Goal: Task Accomplishment & Management: Manage account settings

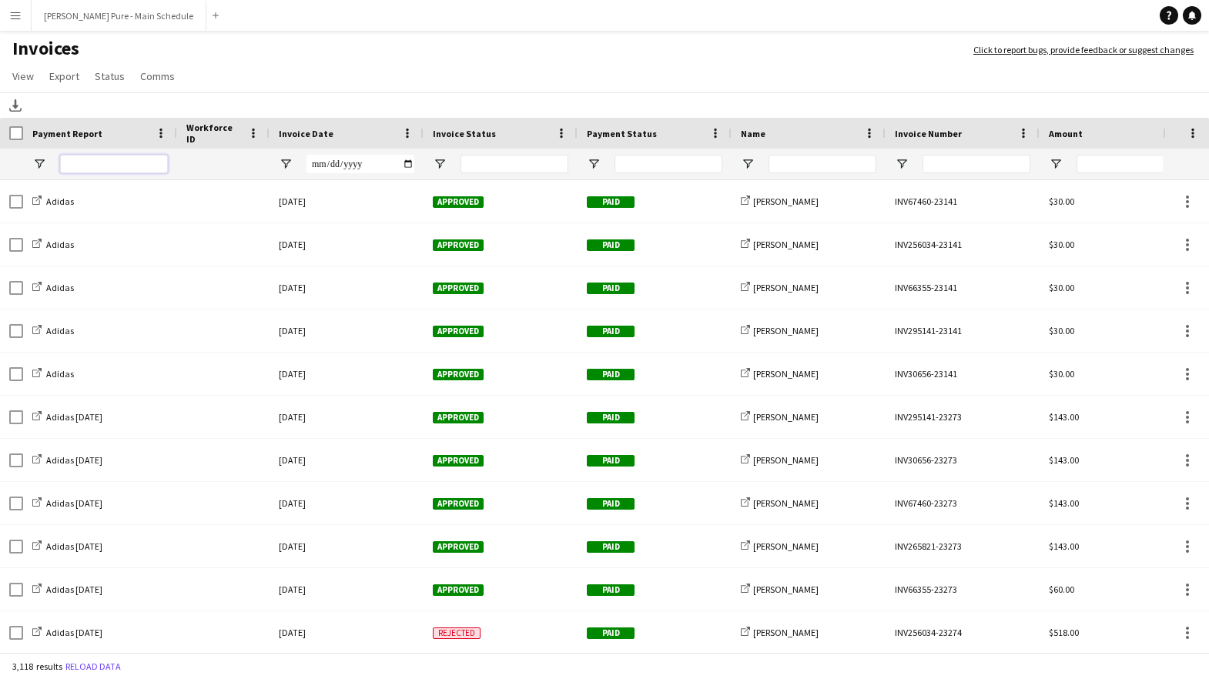
click at [103, 167] on input "Payment Report Filter Input" at bounding box center [114, 164] width 108 height 18
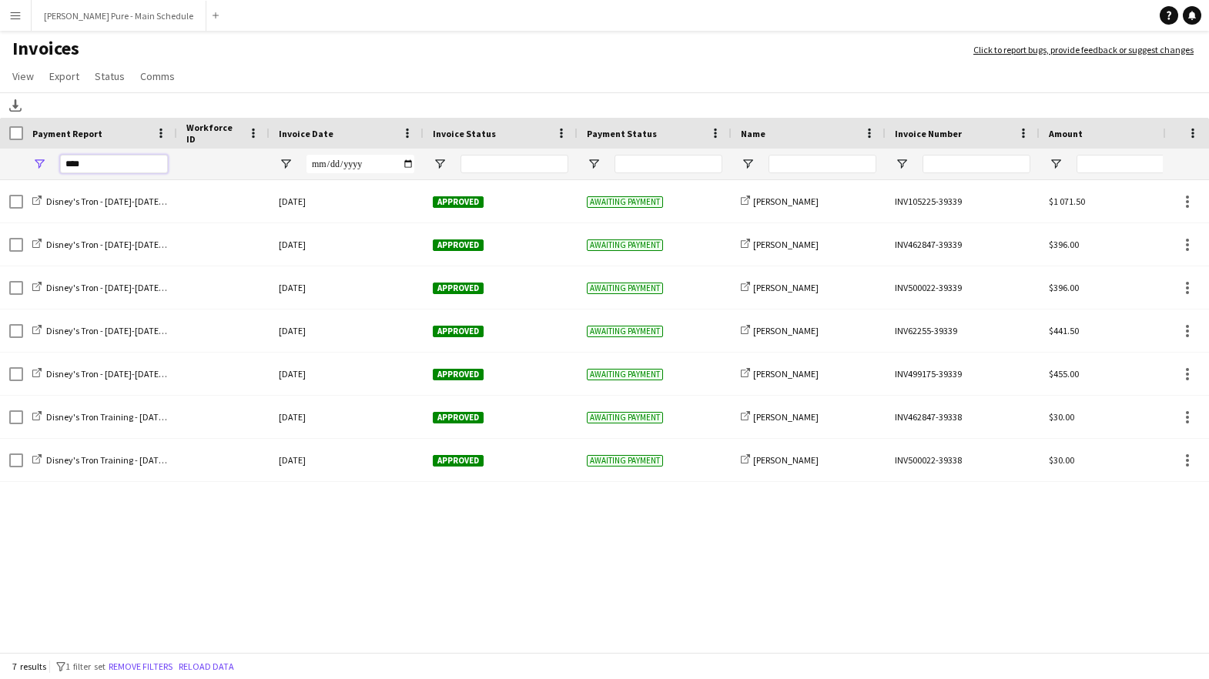
type input "****"
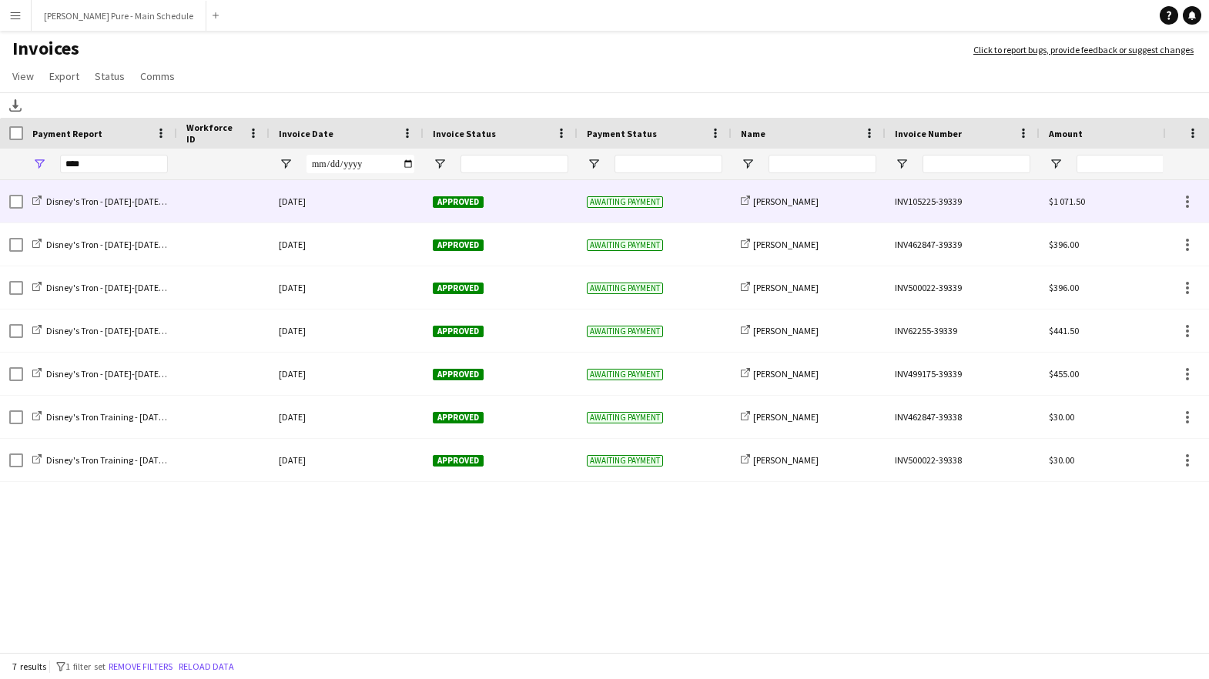
click at [931, 204] on div "INV105225-39339" at bounding box center [963, 201] width 154 height 42
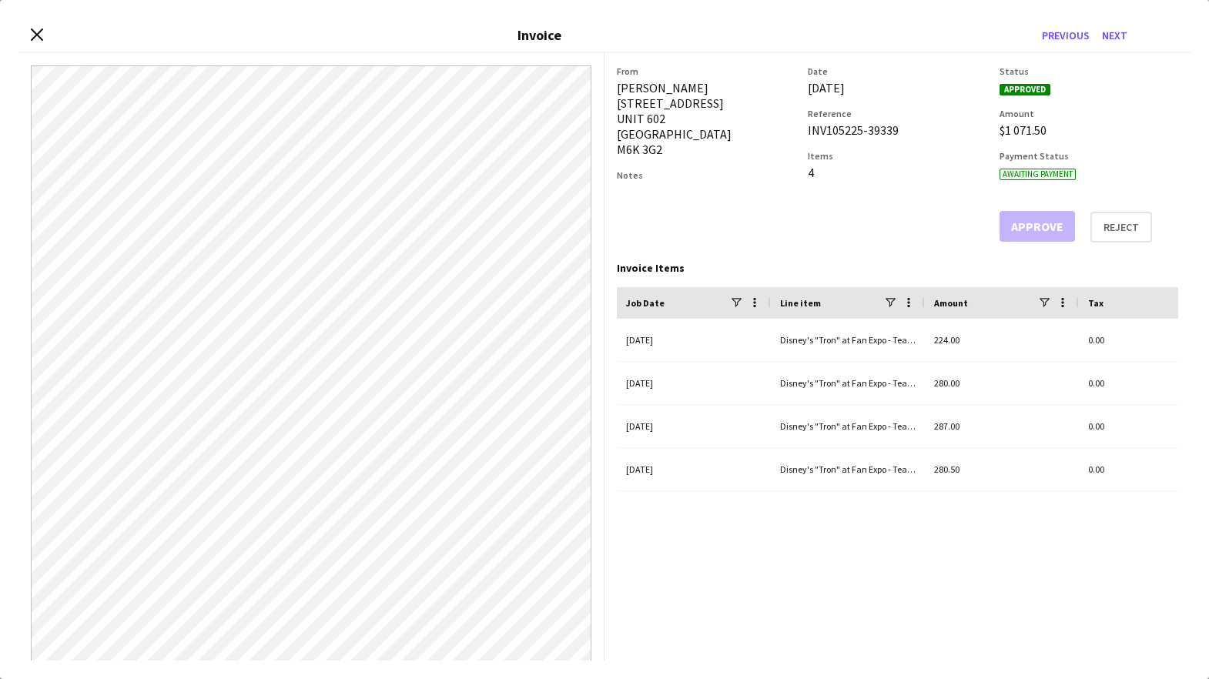
drag, startPoint x: 901, startPoint y: 126, endPoint x: 807, endPoint y: 127, distance: 93.2
click at [807, 127] on div "From Geanie Luu 295 Dufferin Street UNIT 602 Toronto M6K 3G2 Notes Date 27-Augu…" at bounding box center [898, 153] width 562 height 177
copy div "INV105225-39339"
click at [1122, 30] on button "Next" at bounding box center [1115, 35] width 38 height 25
drag, startPoint x: 904, startPoint y: 130, endPoint x: 805, endPoint y: 129, distance: 98.6
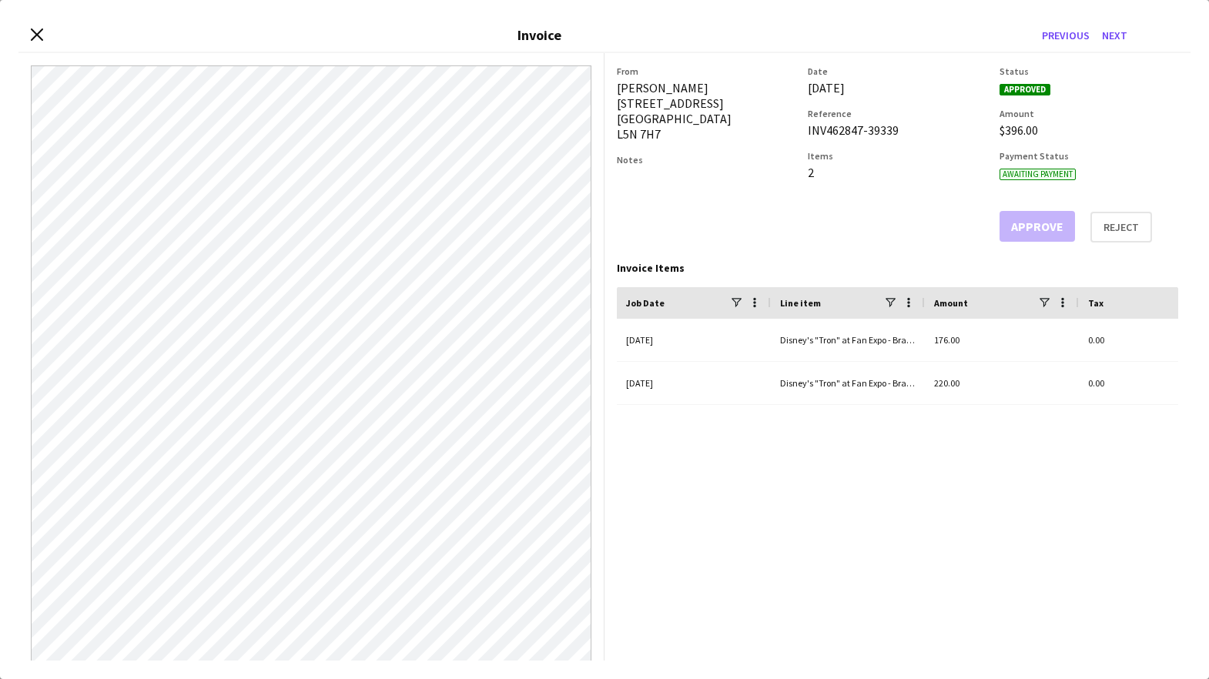
click at [805, 129] on div "From Taha Asif 3955 Zenith Court Mississauga L5N 7H7 Notes Date 27-August-2025 …" at bounding box center [898, 153] width 562 height 177
copy div "INV462847-39339"
click at [1120, 35] on button "Next" at bounding box center [1115, 35] width 38 height 25
drag, startPoint x: 898, startPoint y: 131, endPoint x: 805, endPoint y: 134, distance: 93.3
click at [805, 134] on div "From Isabella Colmenares 104 Frances Avenue Hamilton L8E 5X2 Notes Date 27-Augu…" at bounding box center [898, 153] width 562 height 177
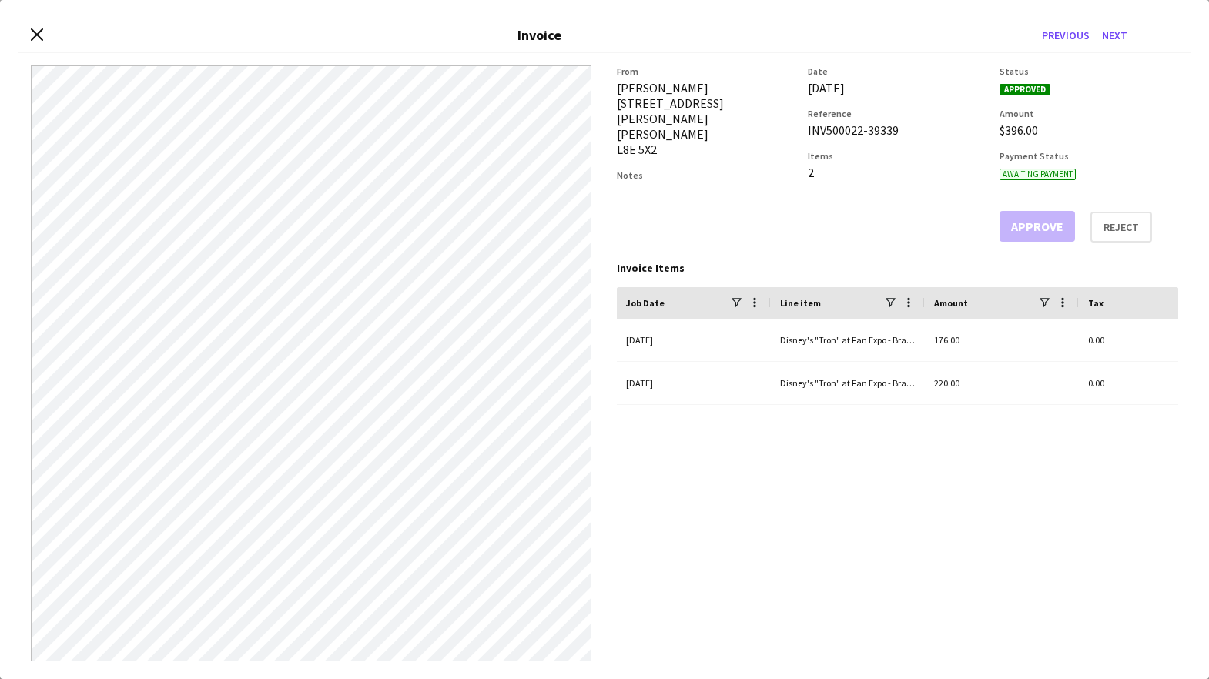
copy div "INV500022-39339"
click at [833, 491] on div "21-August-2025 Disney's "Tron" at Fan Expo - Brand Ambassador (salary) 176.00 0…" at bounding box center [898, 457] width 562 height 277
click at [1122, 36] on button "Next" at bounding box center [1115, 35] width 38 height 25
drag, startPoint x: 887, startPoint y: 129, endPoint x: 833, endPoint y: 128, distance: 54.7
click at [833, 128] on div "INV62255-39339" at bounding box center [897, 129] width 179 height 15
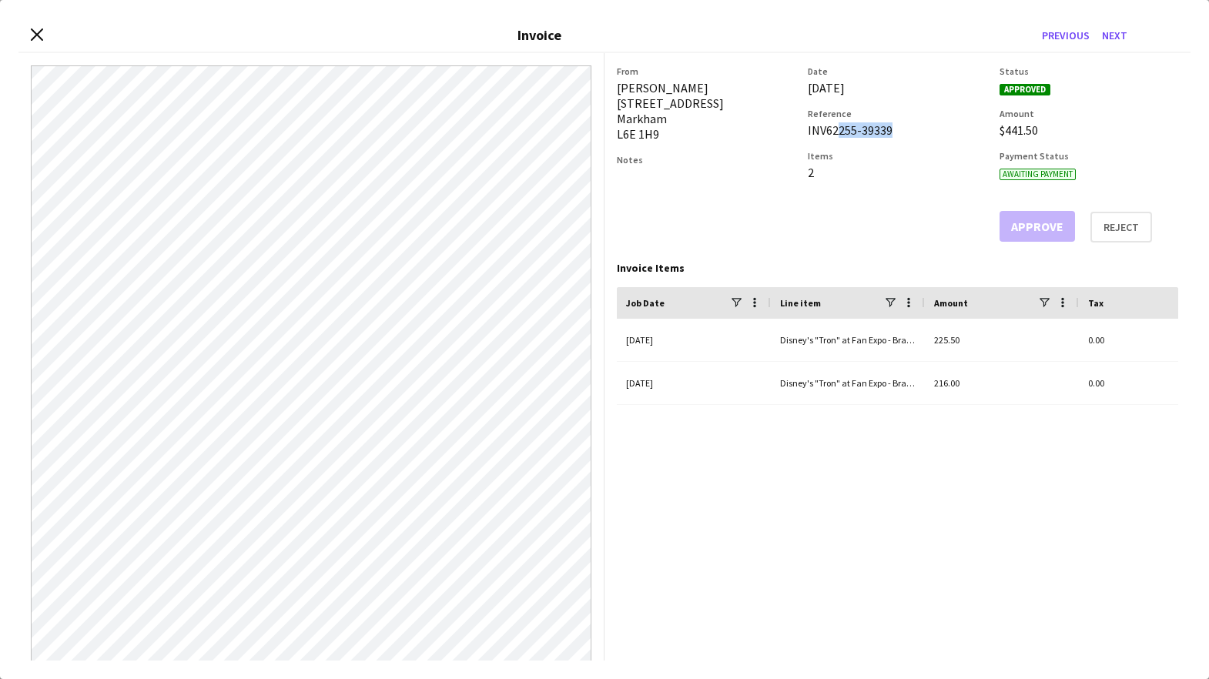
drag, startPoint x: 893, startPoint y: 129, endPoint x: 807, endPoint y: 132, distance: 85.6
click at [807, 132] on div "From Jennifer Chuk 229 Mingay Avenue Markham L6E 1H9 Notes Date 27-August-2025 …" at bounding box center [898, 153] width 562 height 177
copy div "INV62255-39339"
click at [681, 485] on div "23-August-2025 Disney's "Tron" at Fan Expo - Brand Ambassador (salary) 225.50 0…" at bounding box center [898, 457] width 562 height 277
click at [1125, 29] on button "Next" at bounding box center [1115, 35] width 38 height 25
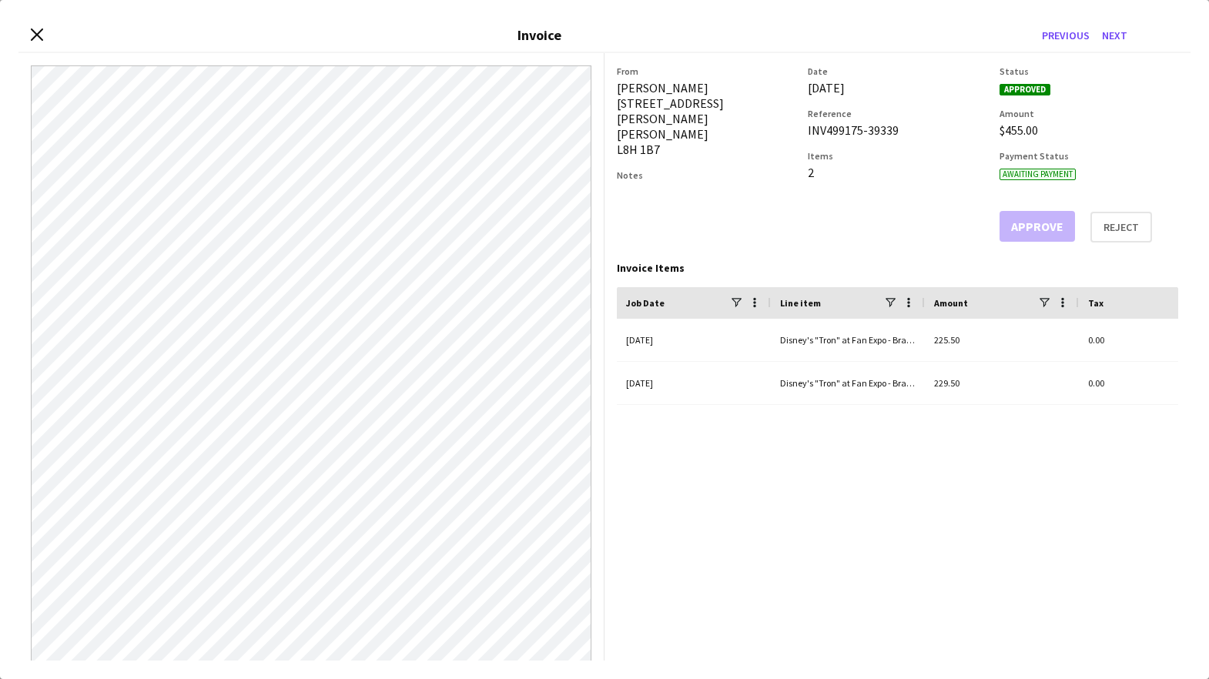
drag, startPoint x: 900, startPoint y: 130, endPoint x: 807, endPoint y: 130, distance: 92.4
click at [807, 130] on div "From Hensi Patel 49 Delena Avenue South Hamilton L8H 1B7 Notes Date 27-August-2…" at bounding box center [898, 153] width 562 height 177
copy div "INV499175-39339"
click at [1119, 35] on button "Next" at bounding box center [1115, 35] width 38 height 25
drag, startPoint x: 896, startPoint y: 128, endPoint x: 805, endPoint y: 133, distance: 91.0
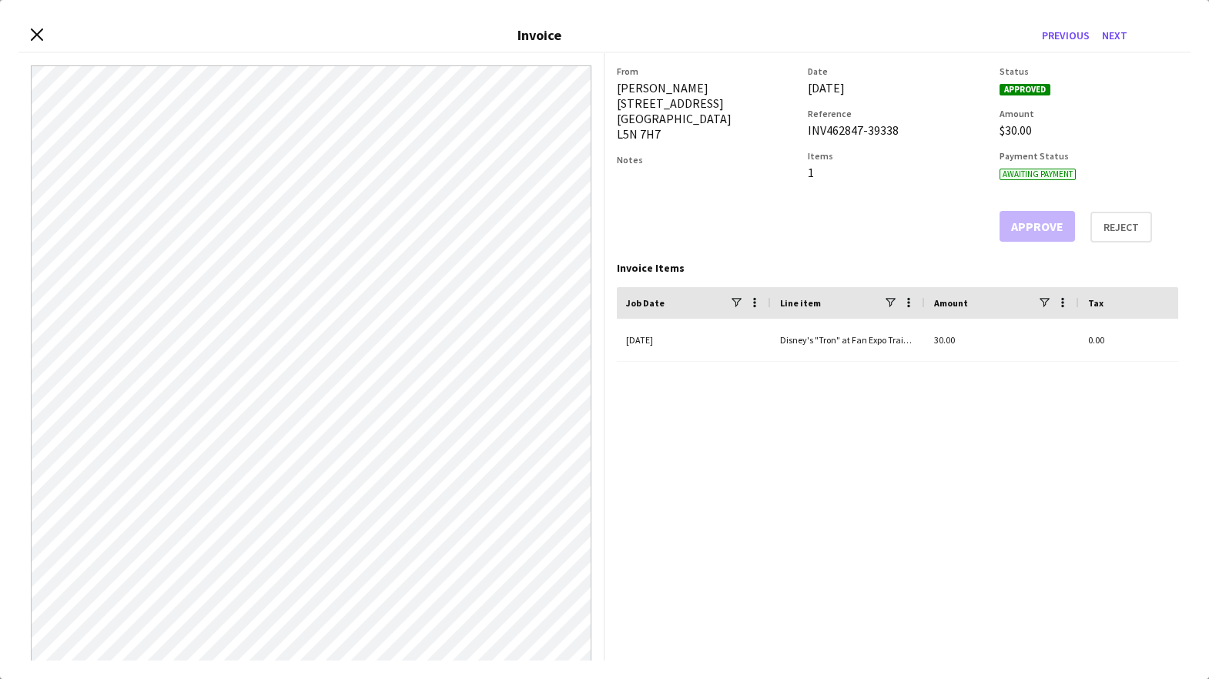
click at [805, 133] on div "From Taha Asif 3955 Zenith Court Mississauga L5N 7H7 Notes Date 27-August-2025 …" at bounding box center [898, 153] width 562 height 177
copy div "INV462847-39338"
click at [1113, 39] on button "Next" at bounding box center [1115, 35] width 38 height 25
drag, startPoint x: 898, startPoint y: 131, endPoint x: 805, endPoint y: 131, distance: 93.2
click at [805, 131] on div "From Isabella Colmenares 104 Frances Avenue Hamilton L8E 5X2 Notes Date 27-Augu…" at bounding box center [898, 153] width 562 height 177
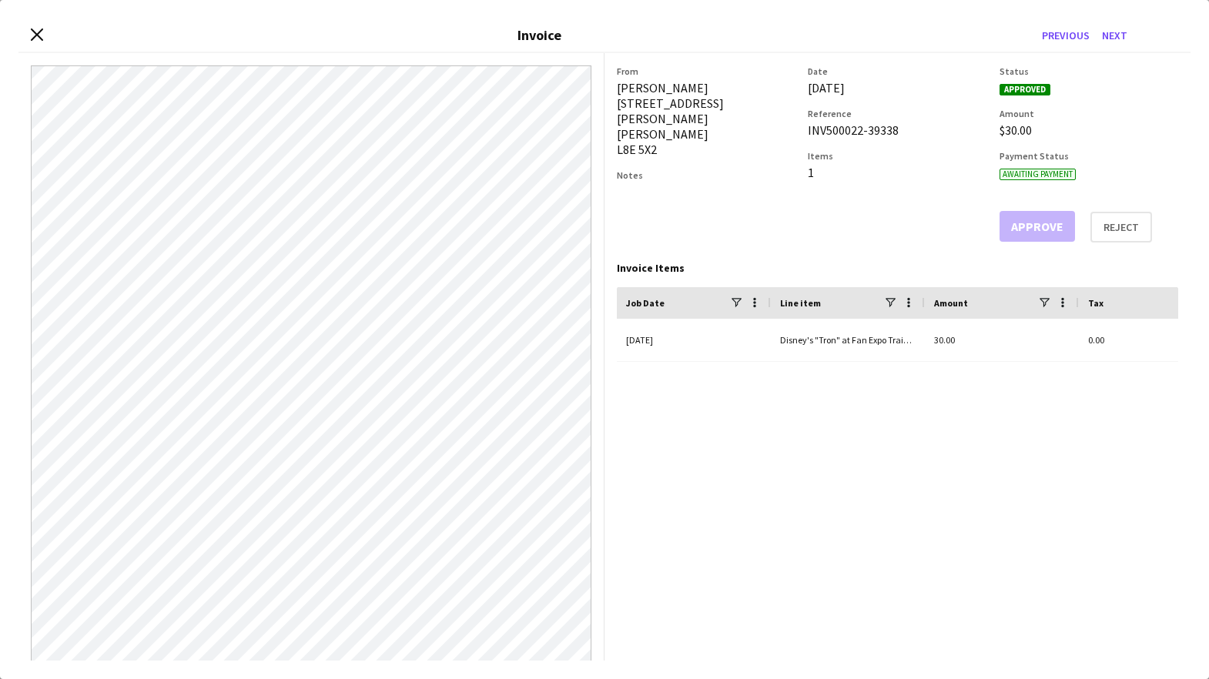
copy div "INV500022-39338"
click at [1120, 35] on button "Next" at bounding box center [1115, 35] width 38 height 25
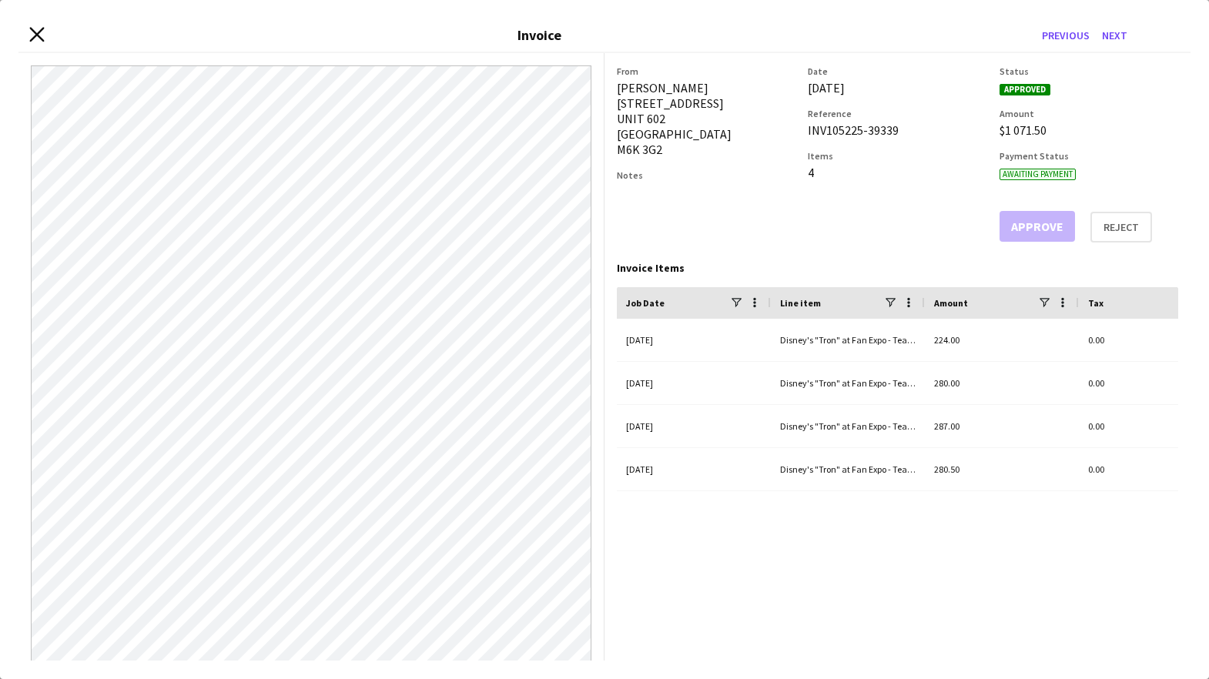
click at [35, 36] on icon "Close invoice dialog" at bounding box center [36, 34] width 15 height 15
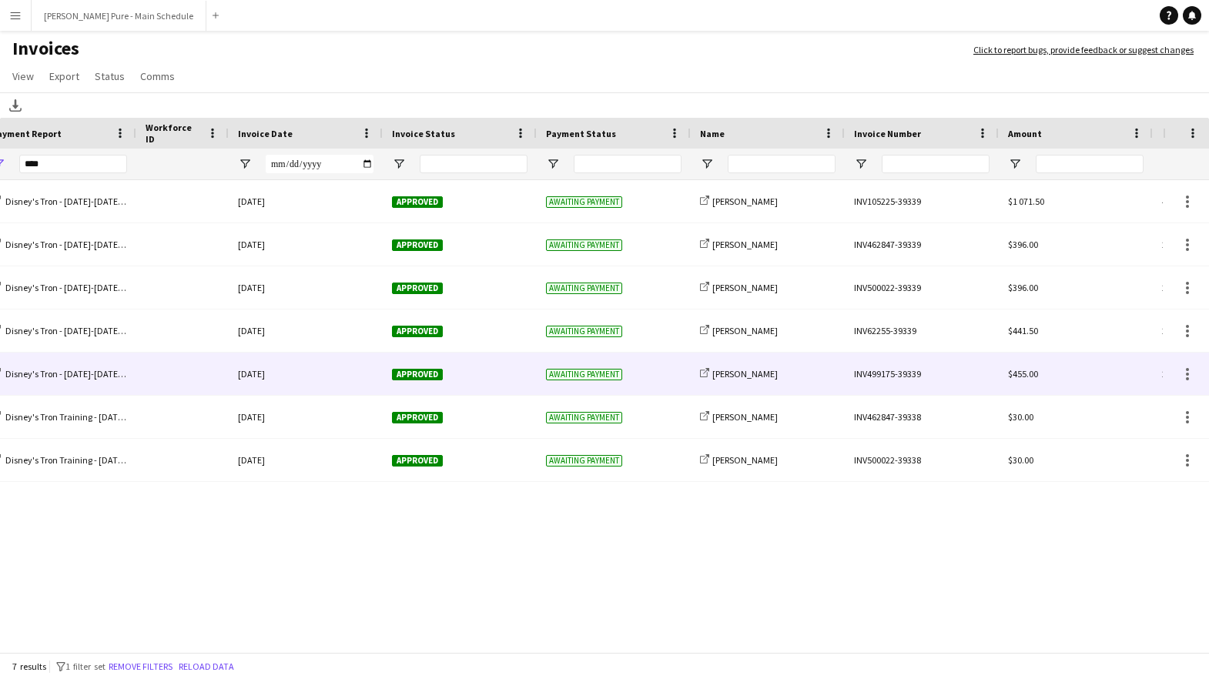
scroll to position [0, 82]
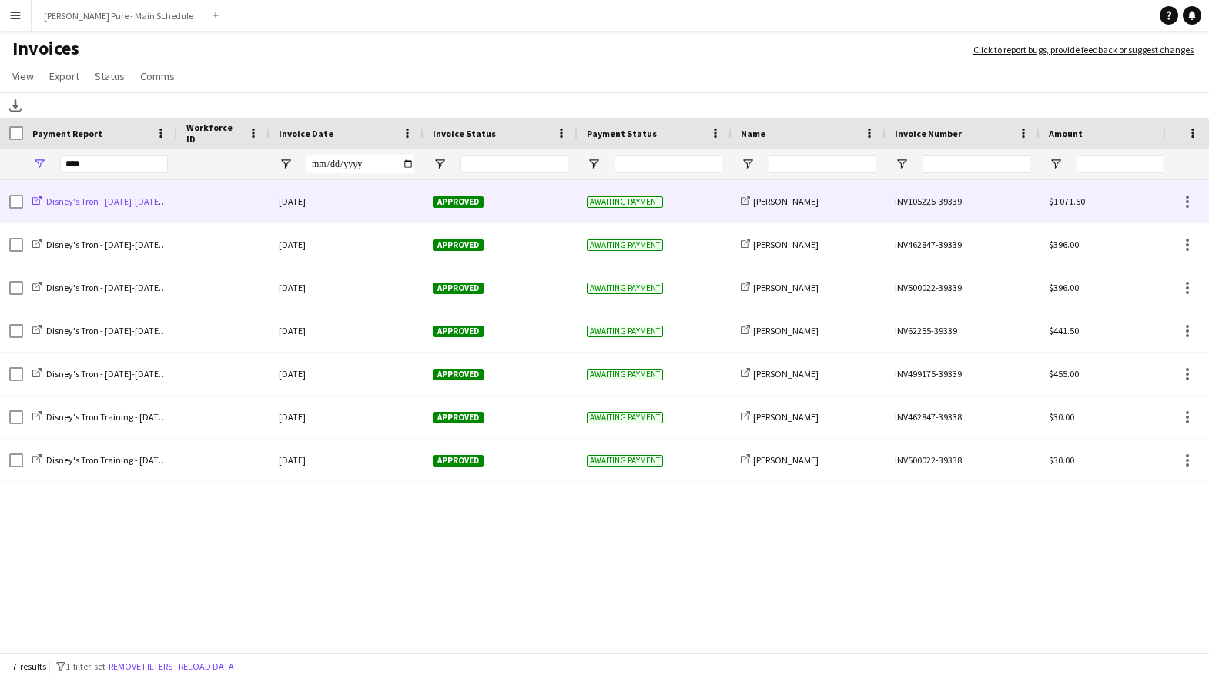
click at [116, 203] on span "Disney's Tron - [DATE]-[DATE] Payment Report" at bounding box center [135, 202] width 179 height 12
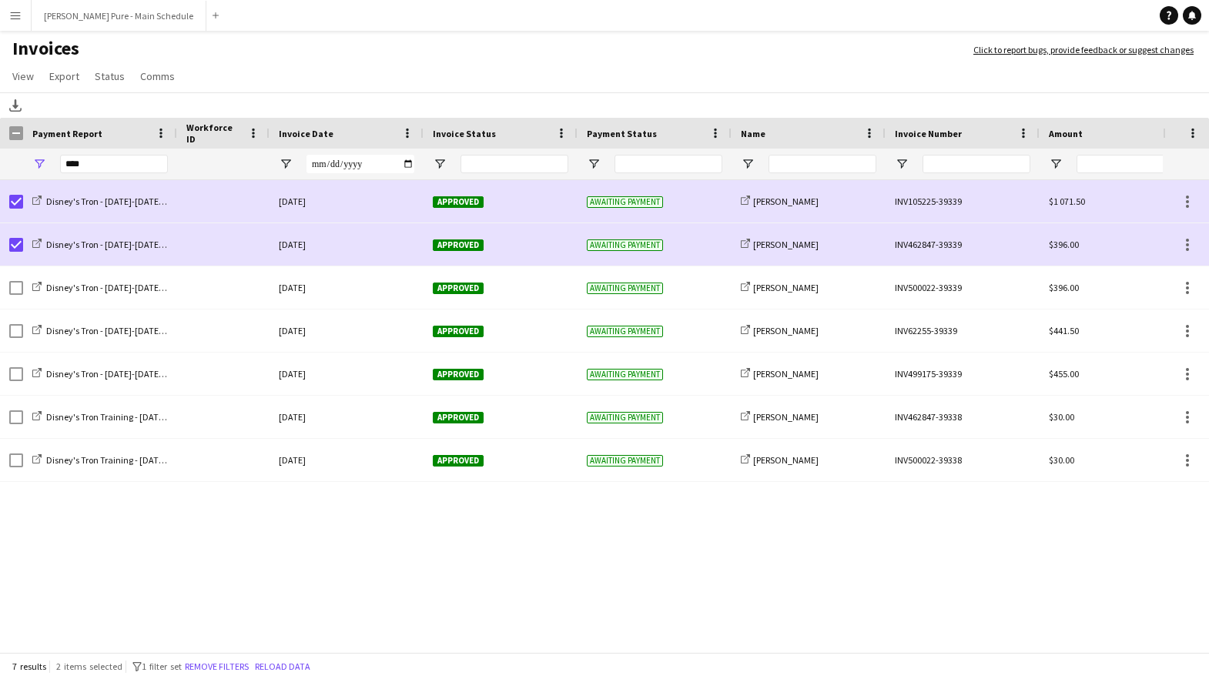
click at [5, 13] on button "Menu" at bounding box center [15, 15] width 31 height 31
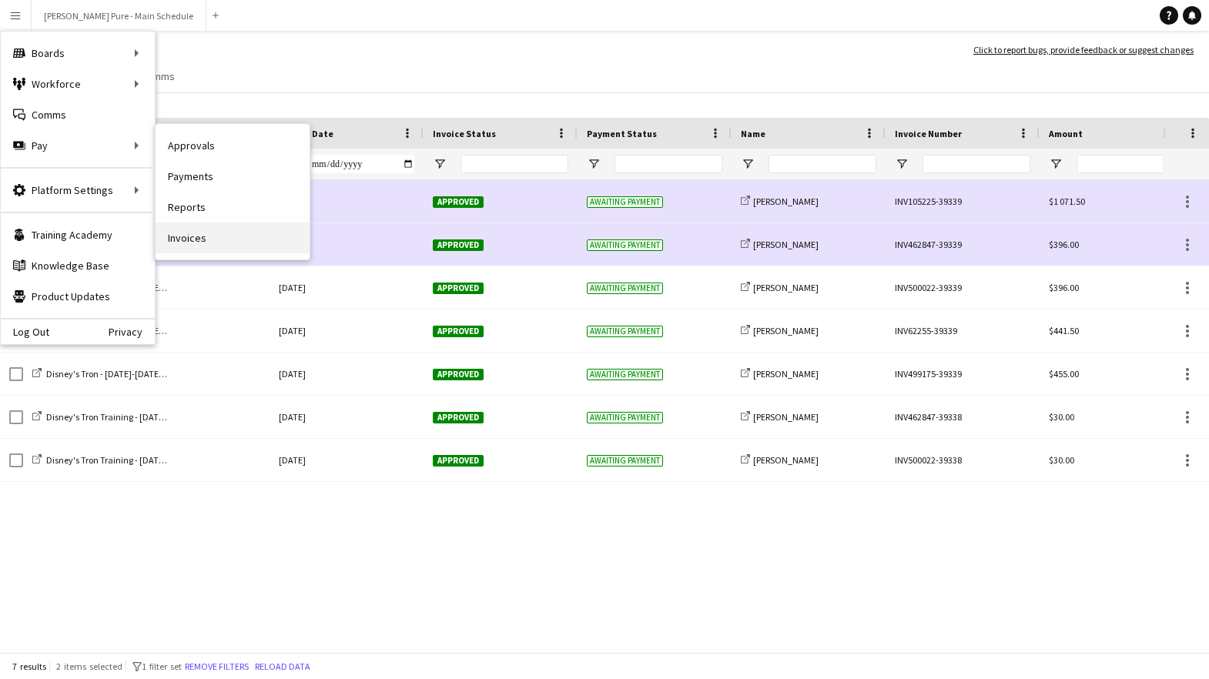
click at [200, 235] on link "Invoices" at bounding box center [233, 238] width 154 height 31
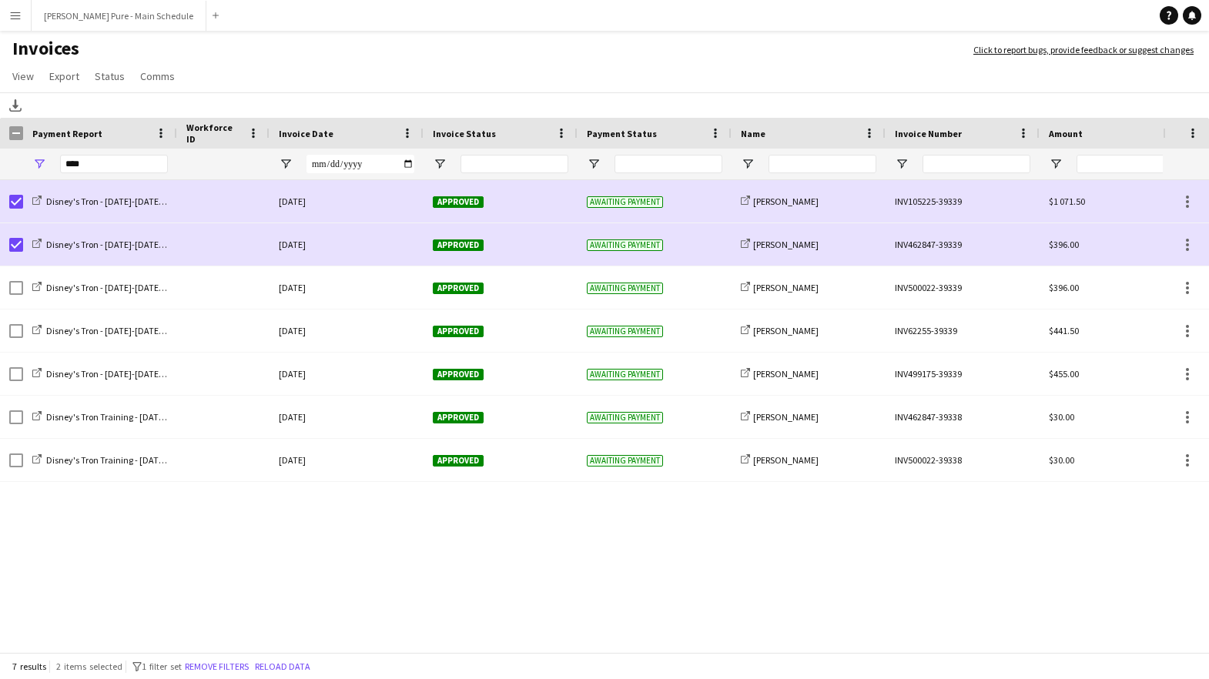
click at [8, 18] on button "Menu" at bounding box center [15, 15] width 31 height 31
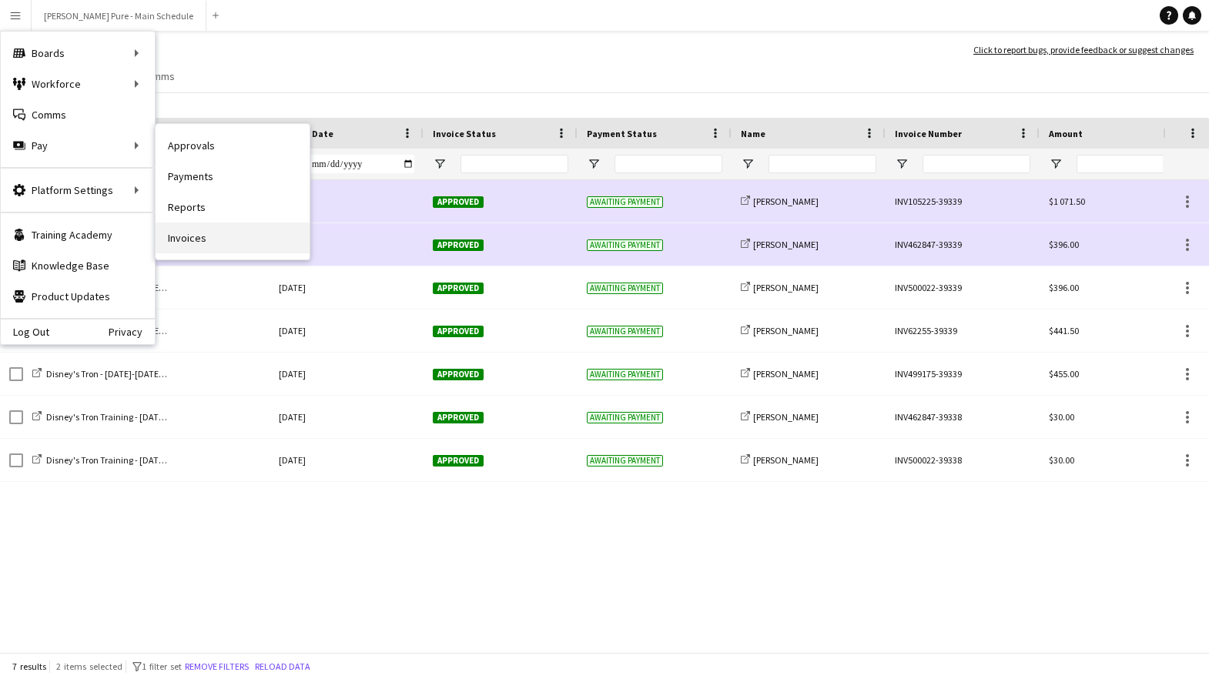
click at [179, 230] on link "Invoices" at bounding box center [233, 238] width 154 height 31
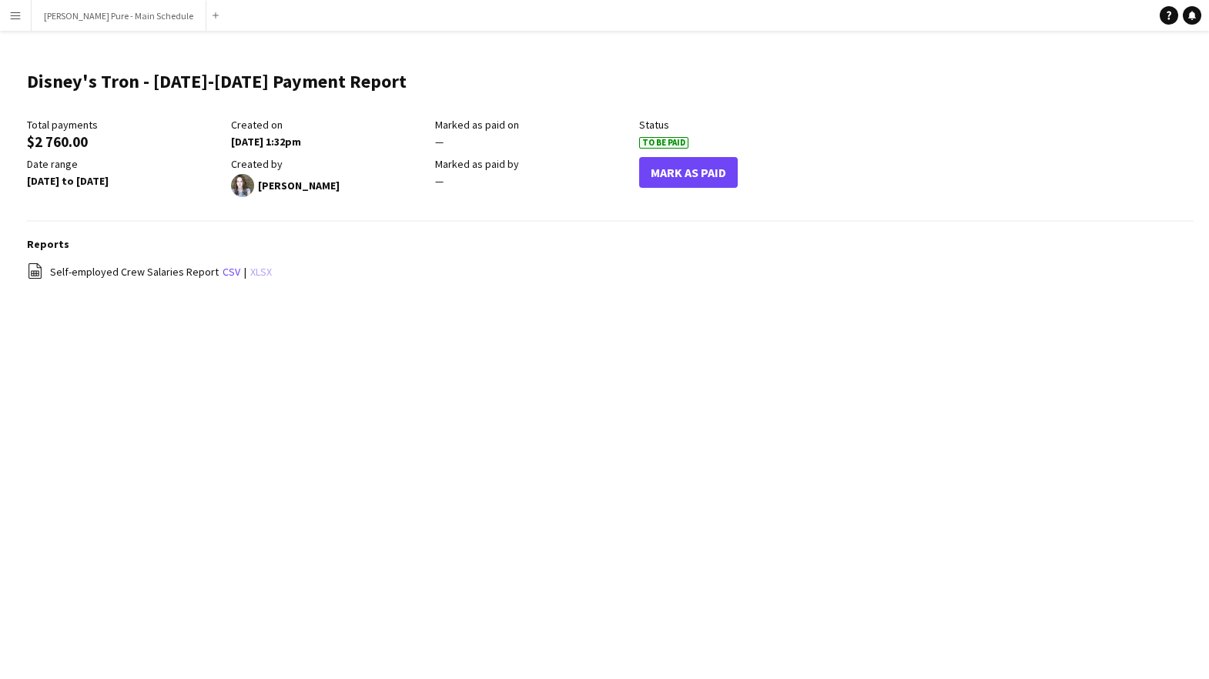
click at [254, 273] on link "xlsx" at bounding box center [261, 272] width 22 height 14
click at [706, 172] on button "Mark As Paid" at bounding box center [688, 172] width 99 height 31
click at [11, 15] on app-icon "Menu" at bounding box center [15, 15] width 12 height 12
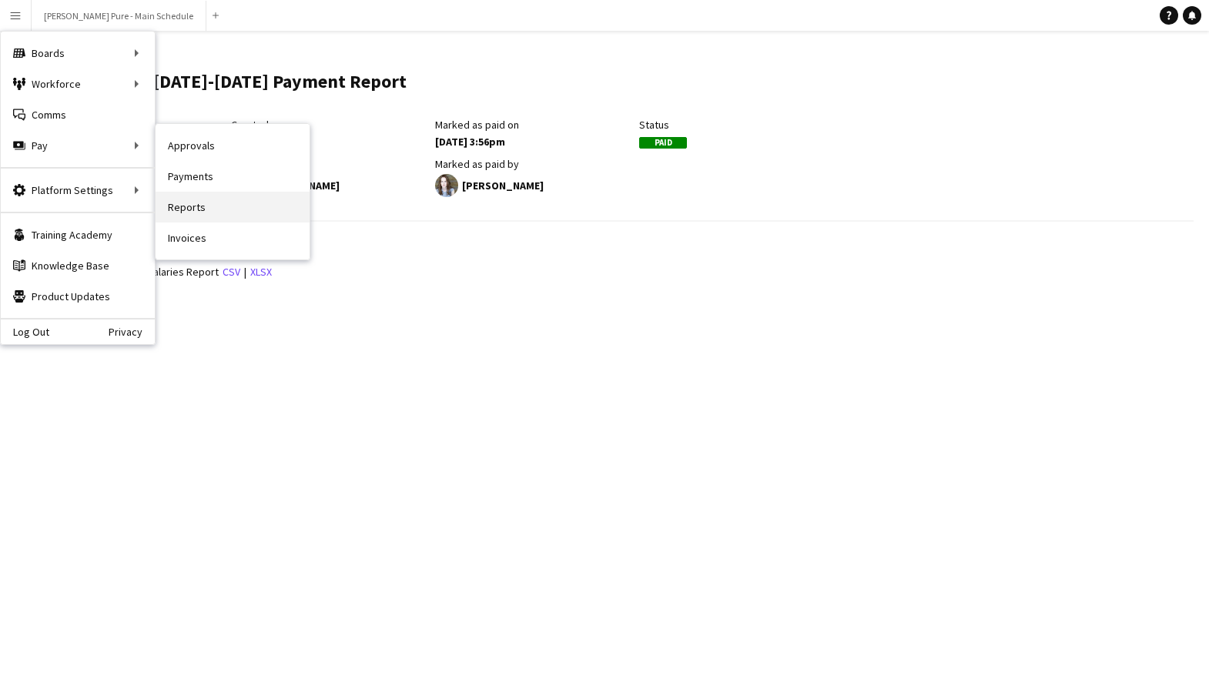
click at [196, 196] on link "Reports" at bounding box center [233, 207] width 154 height 31
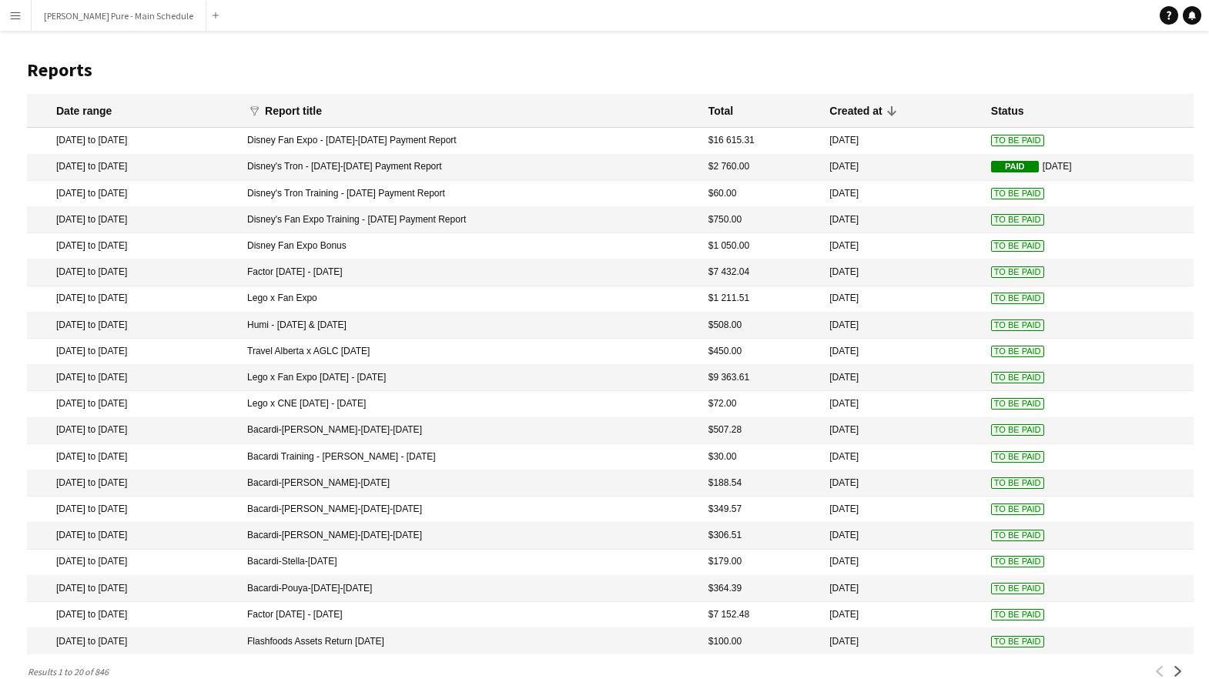
click at [530, 192] on mat-cell "Disney's Tron Training - [DATE] Payment Report" at bounding box center [470, 194] width 461 height 26
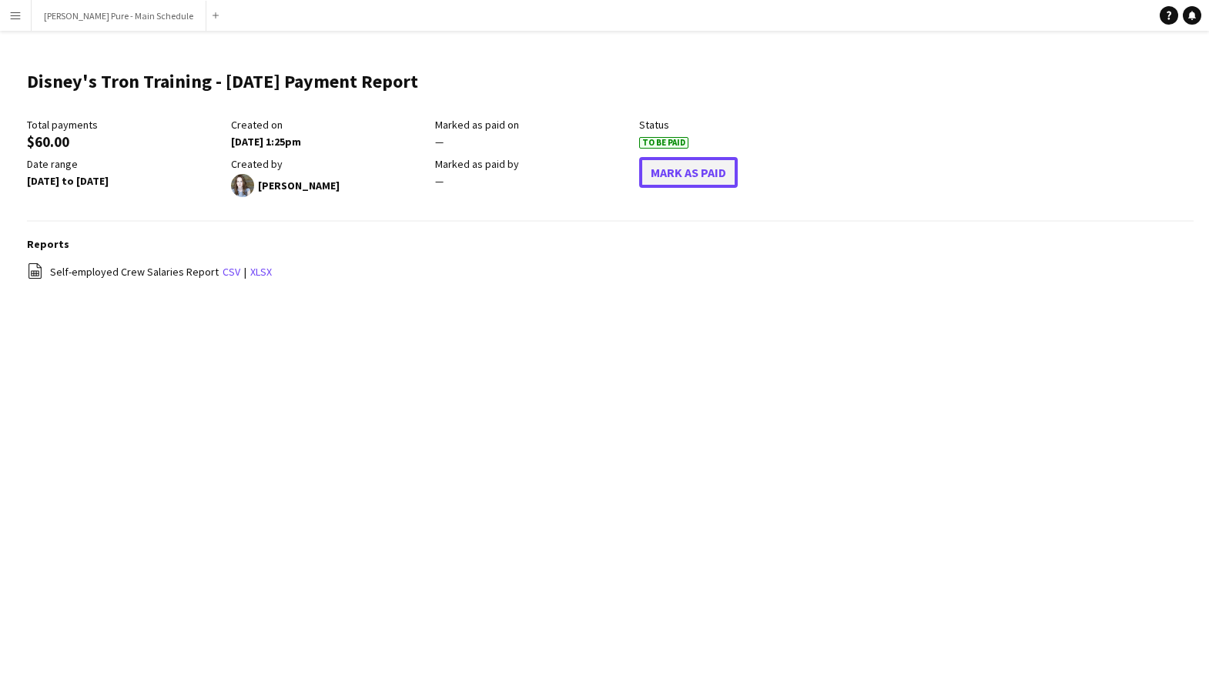
click at [680, 166] on button "Mark As Paid" at bounding box center [688, 172] width 99 height 31
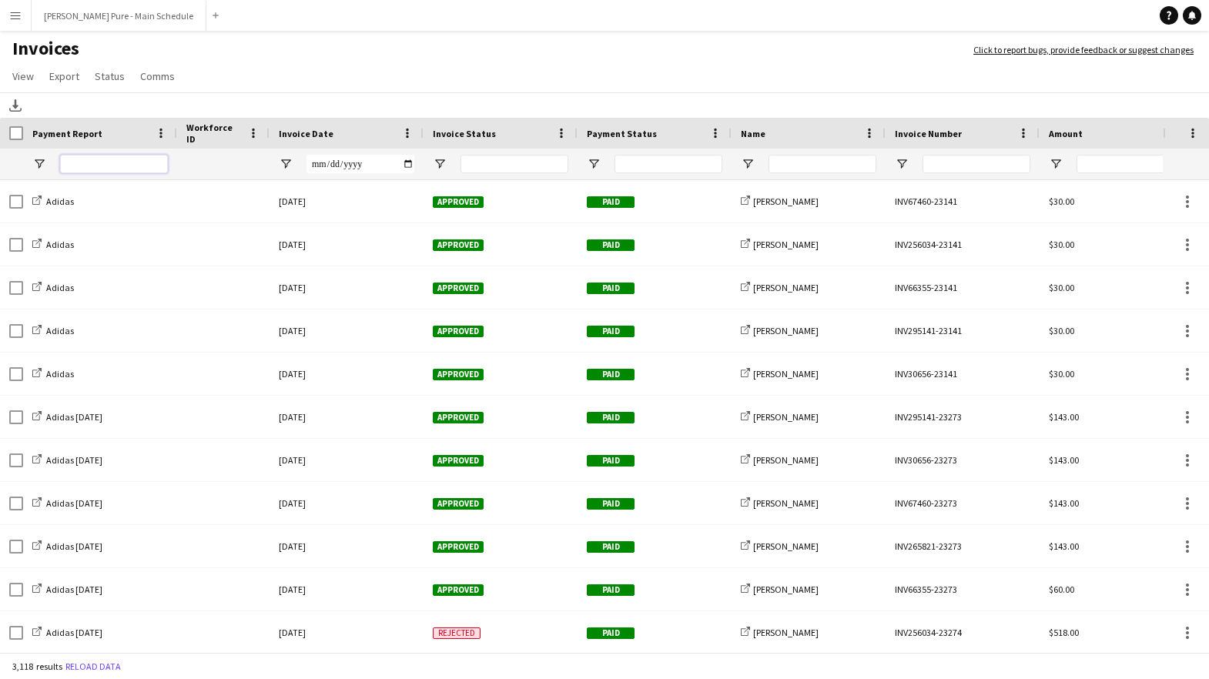
click at [151, 162] on input "Payment Report Filter Input" at bounding box center [114, 164] width 108 height 18
paste input "**********"
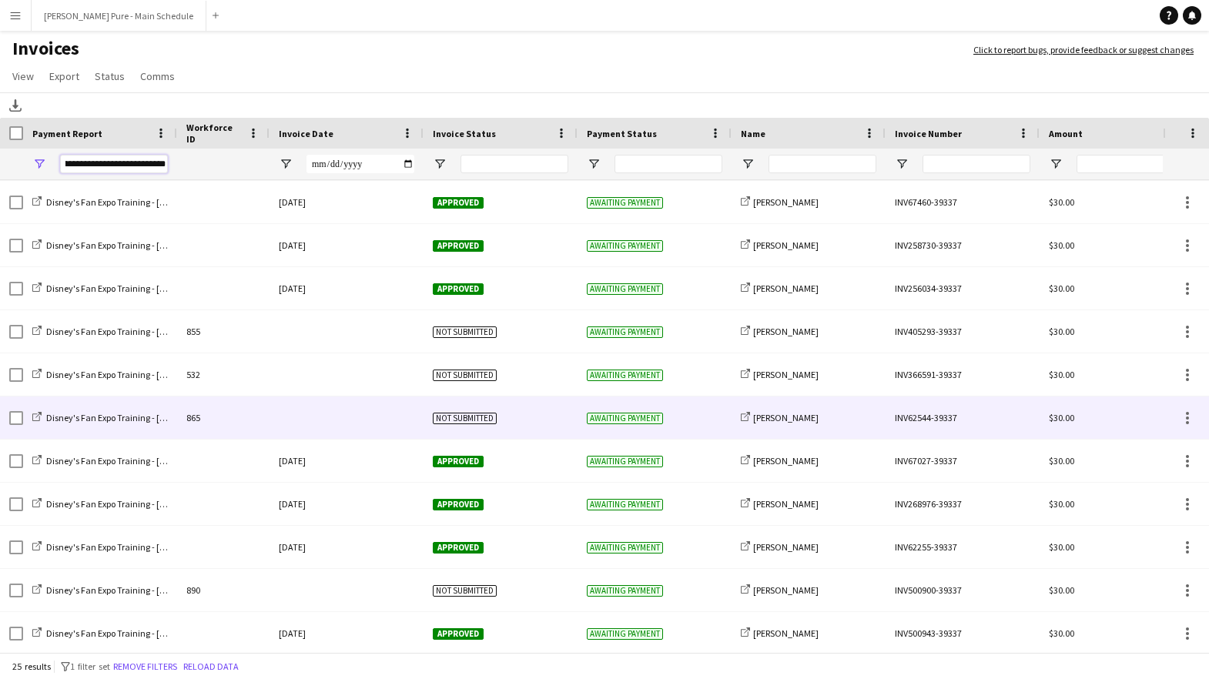
scroll to position [377, 0]
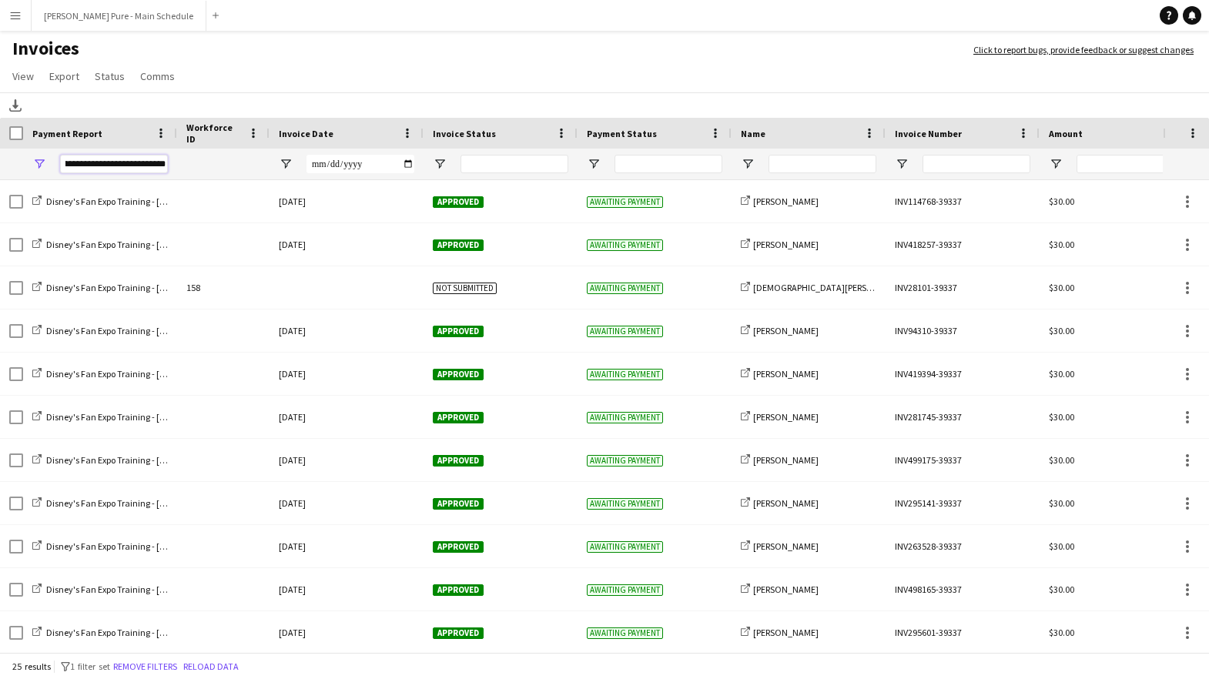
type input "**********"
click at [12, 20] on app-icon "Menu" at bounding box center [15, 15] width 12 height 12
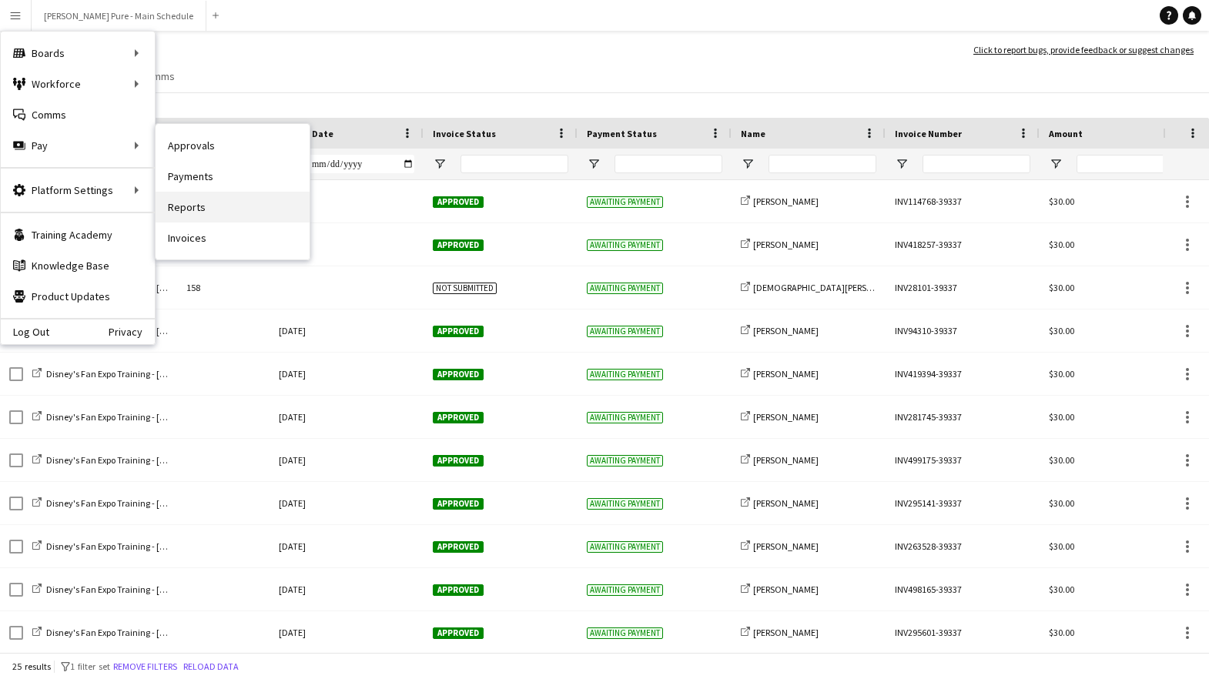
click at [189, 207] on link "Reports" at bounding box center [233, 207] width 154 height 31
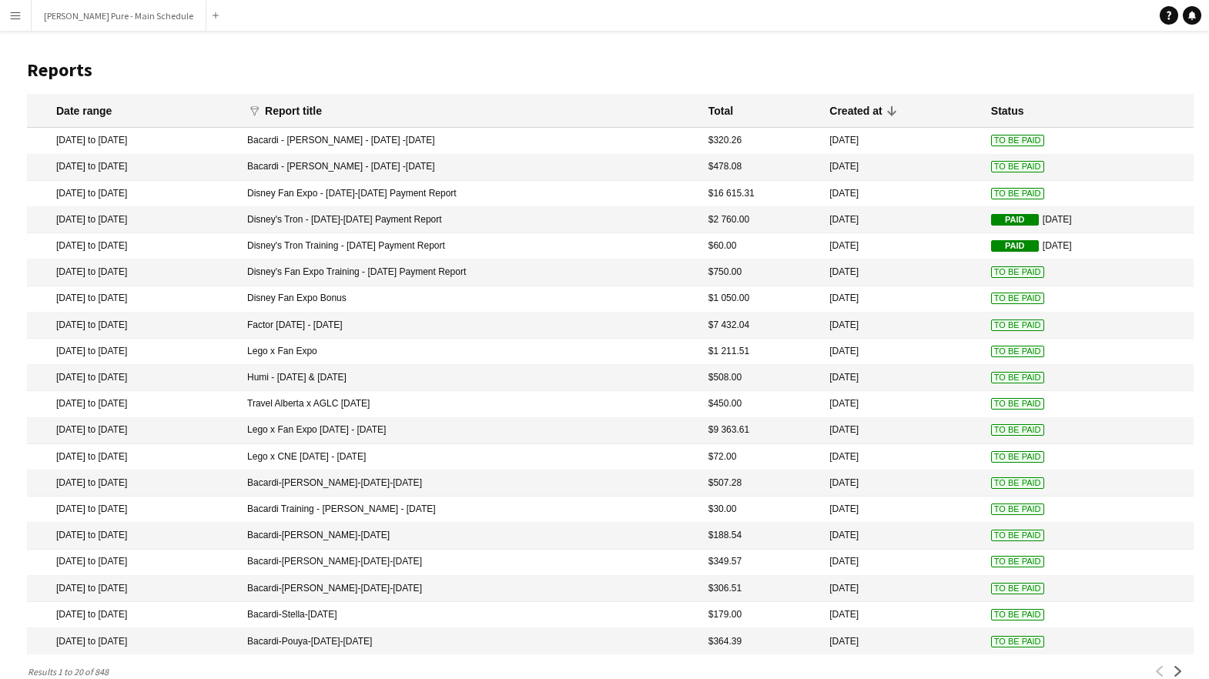
click at [18, 13] on app-icon "Menu" at bounding box center [15, 15] width 12 height 12
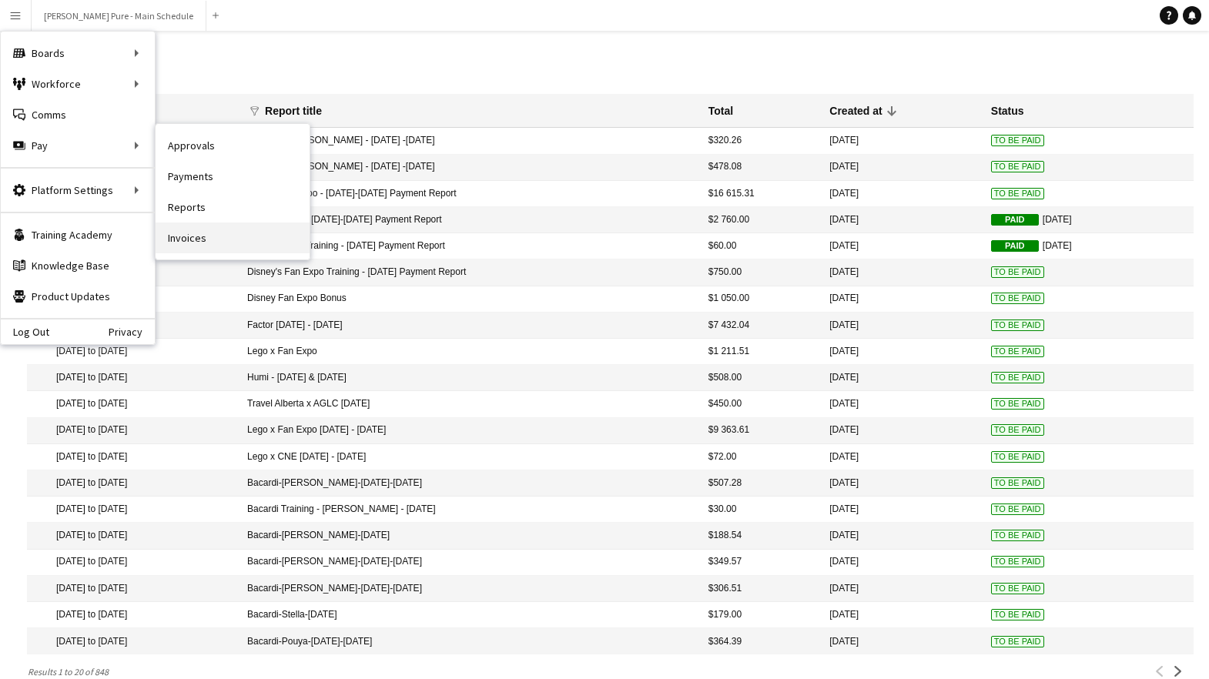
click at [196, 233] on link "Invoices" at bounding box center [233, 238] width 154 height 31
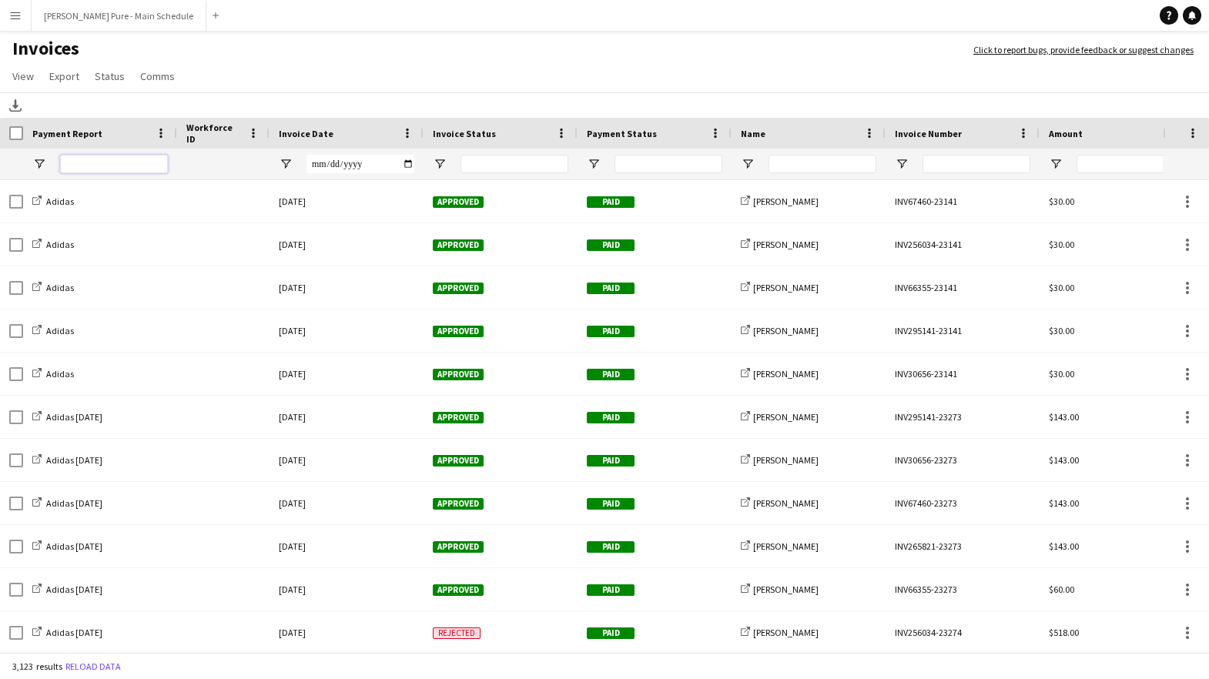
click at [139, 166] on input "Payment Report Filter Input" at bounding box center [114, 164] width 108 height 18
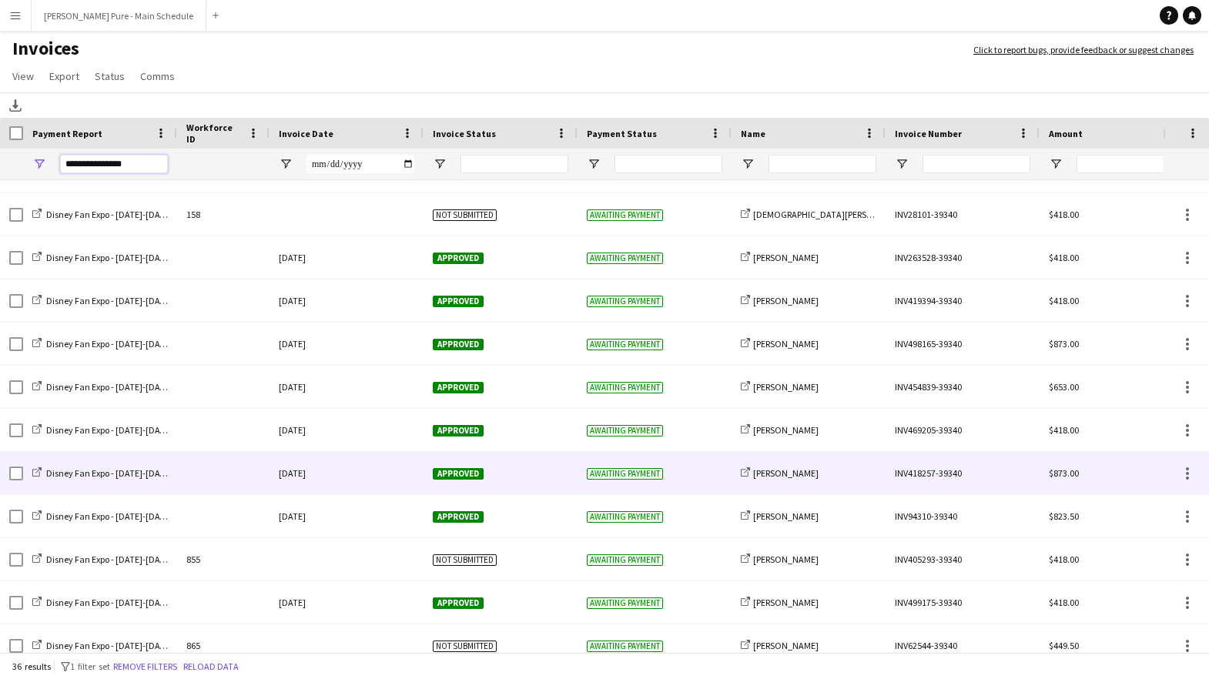
scroll to position [477, 0]
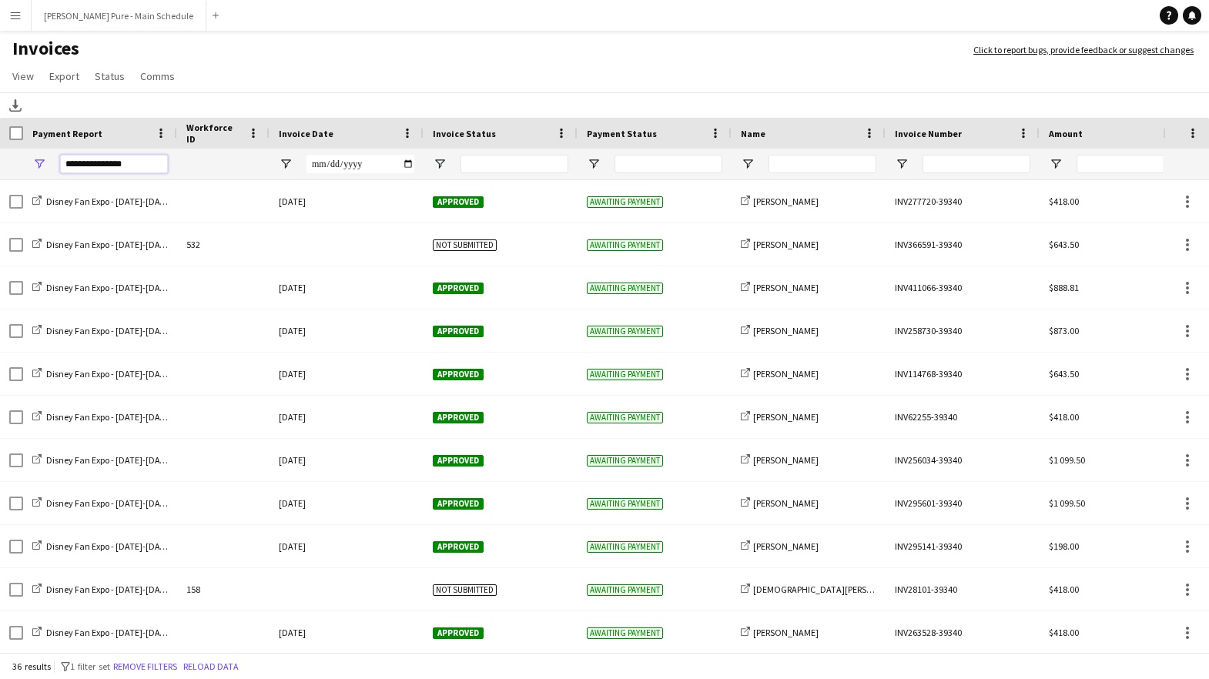
type input "**********"
